Goal: Feedback & Contribution: Contribute content

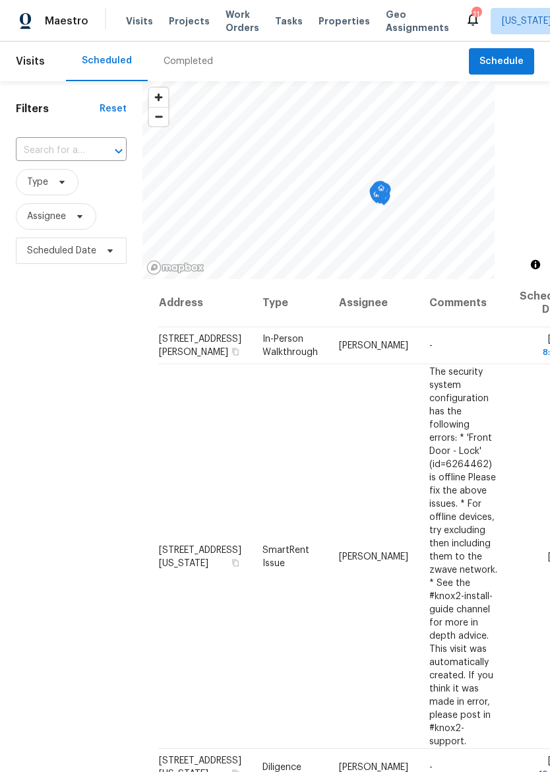
click at [321, 15] on span "Properties" at bounding box center [344, 21] width 51 height 13
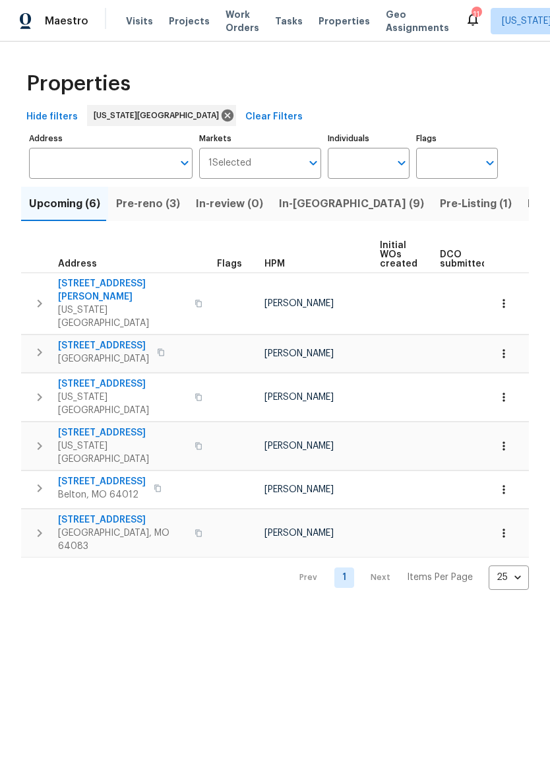
click at [528, 212] on span "Listed (29)" at bounding box center [556, 204] width 57 height 18
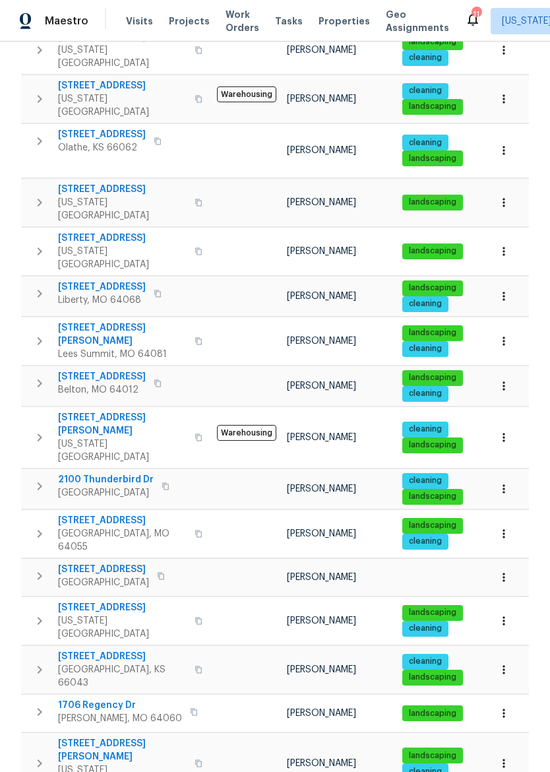
scroll to position [542, 0]
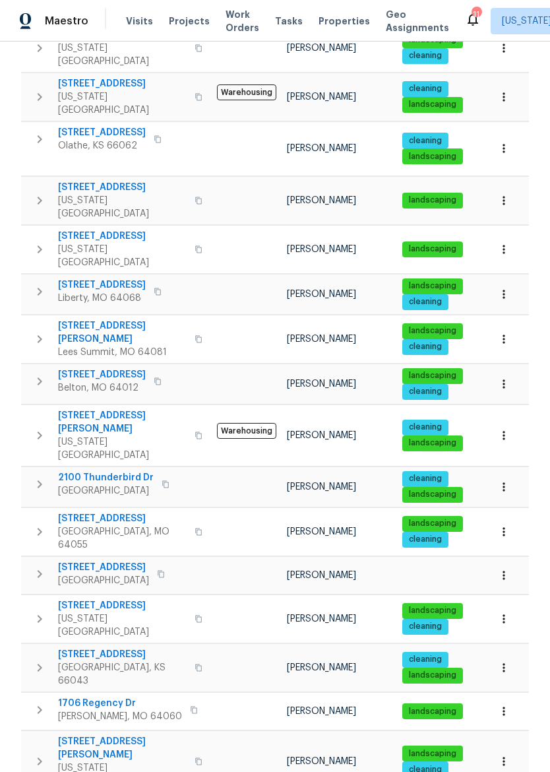
click at [118, 319] on span "[STREET_ADDRESS][PERSON_NAME]" at bounding box center [122, 332] width 129 height 26
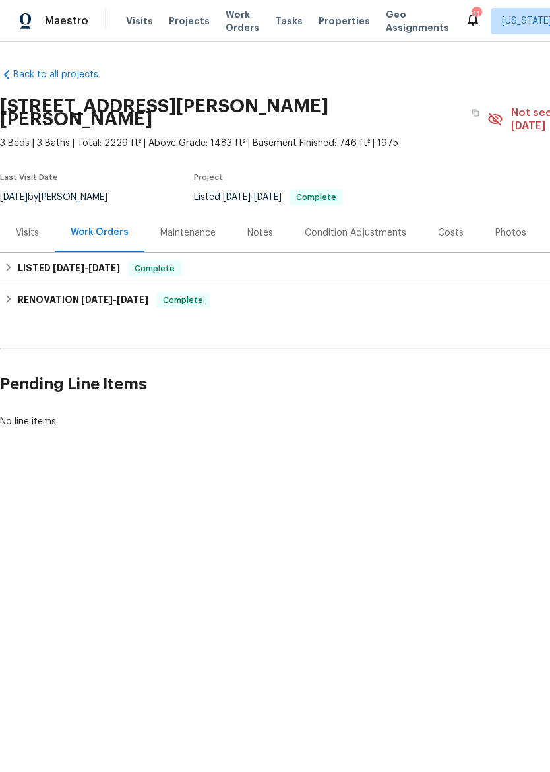
click at [259, 226] on div "Notes" at bounding box center [260, 232] width 26 height 13
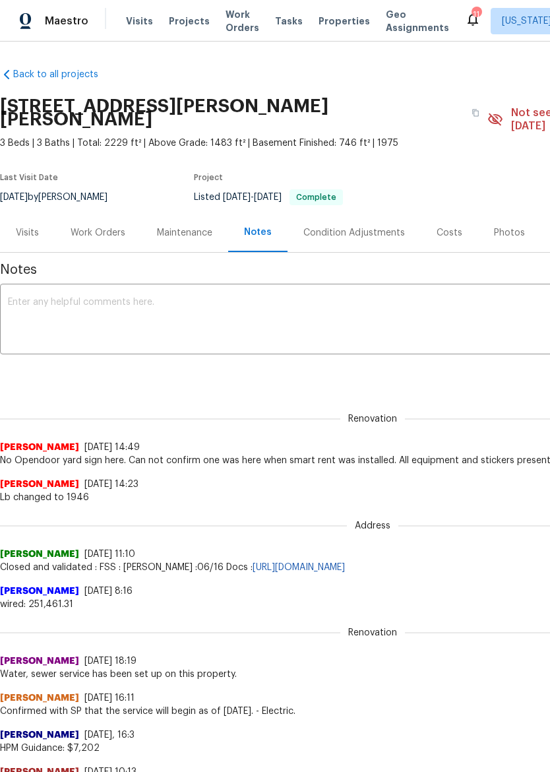
click at [295, 298] on textarea at bounding box center [373, 321] width 730 height 46
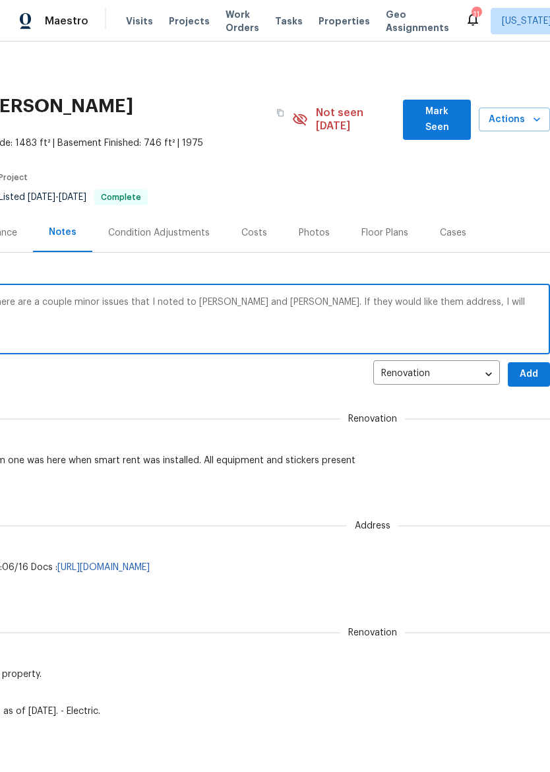
scroll to position [0, 195]
type textarea "Still no open door sign in the front yard. There are a couple minor issues that…"
click at [534, 366] on span "Add" at bounding box center [529, 374] width 21 height 16
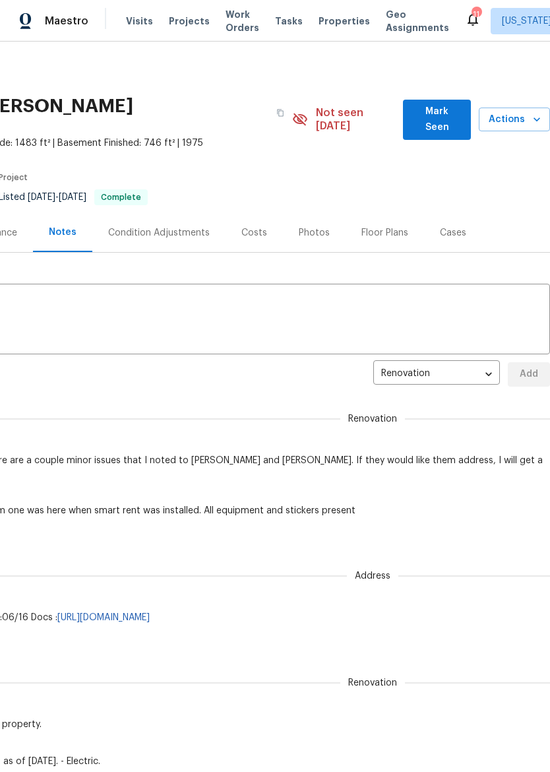
click at [20, 22] on img at bounding box center [26, 21] width 12 height 16
